Goal: Find specific page/section: Find specific page/section

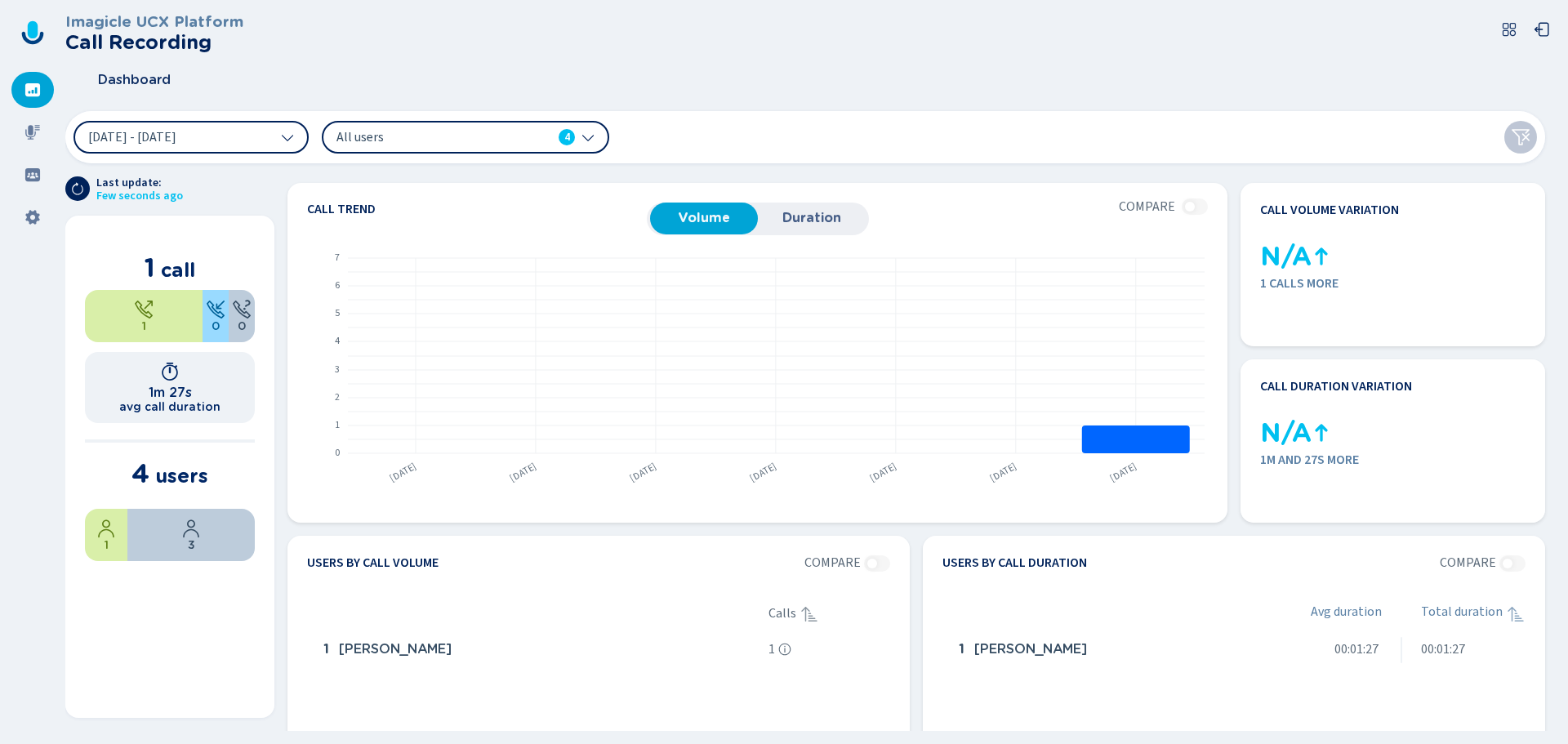
click at [33, 135] on icon at bounding box center [32, 131] width 16 height 16
